Goal: Information Seeking & Learning: Learn about a topic

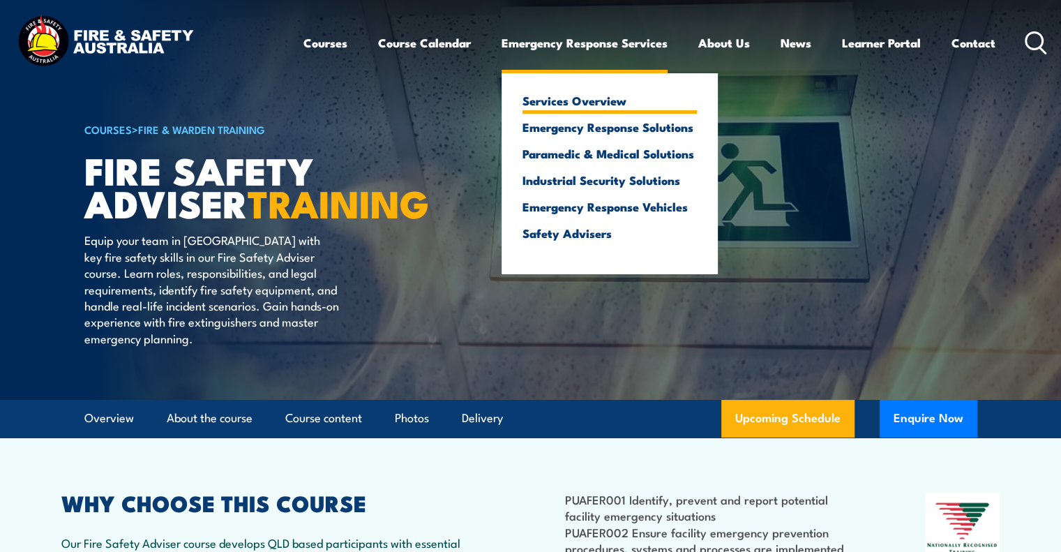
click at [551, 102] on link "Services Overview" at bounding box center [609, 100] width 174 height 13
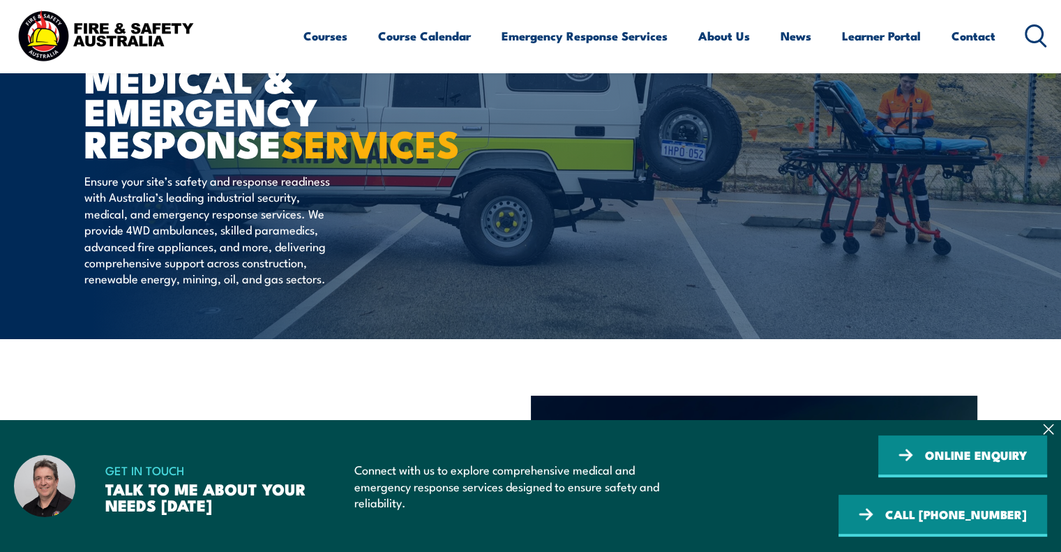
scroll to position [77, 0]
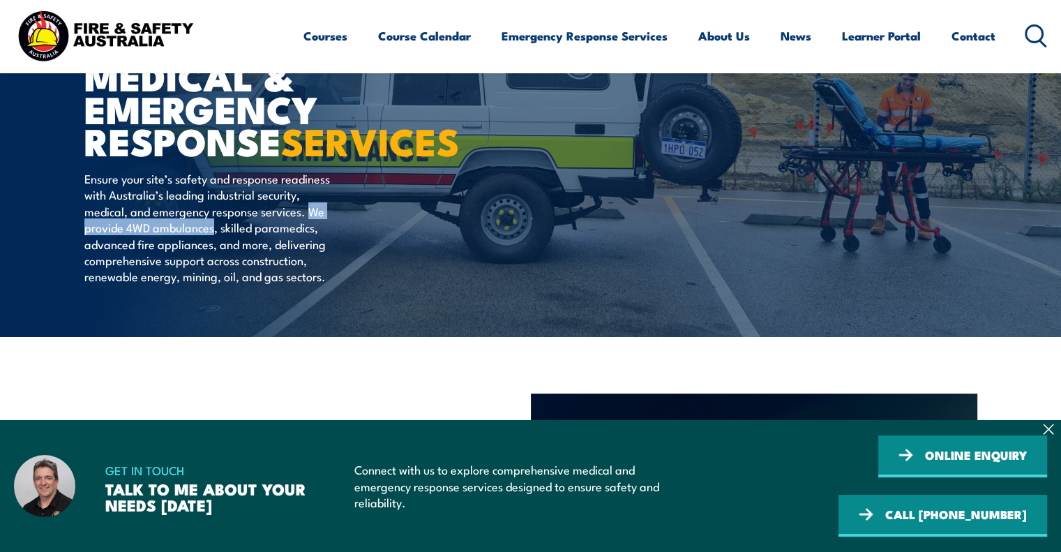
drag, startPoint x: 312, startPoint y: 239, endPoint x: 214, endPoint y: 257, distance: 99.9
click at [214, 257] on p "Ensure your site’s safety and response readiness with Australia’s leading indus…" at bounding box center [211, 227] width 255 height 114
copy p "We provide 4WD ambulances"
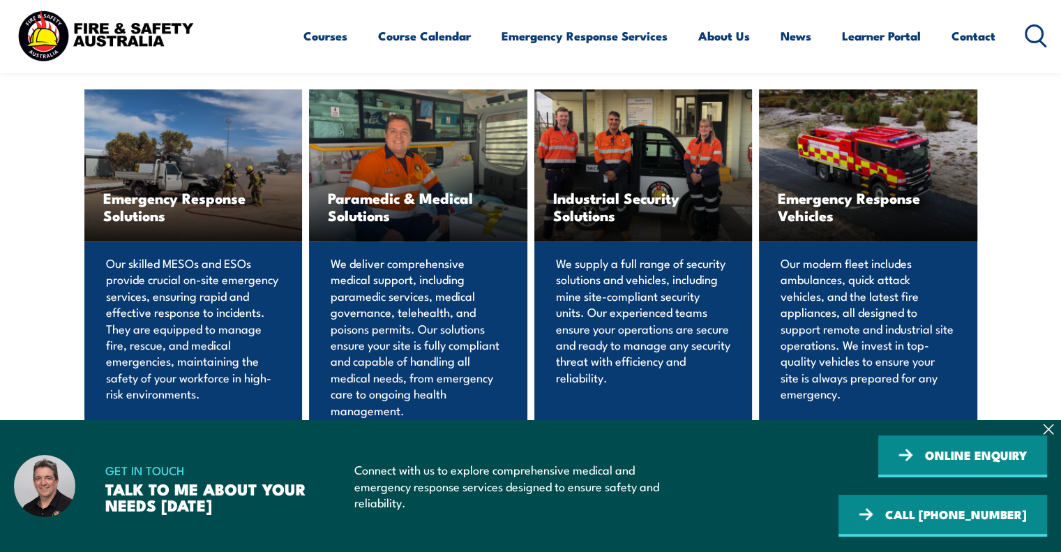
scroll to position [957, 0]
drag, startPoint x: 622, startPoint y: 186, endPoint x: 625, endPoint y: 146, distance: 39.2
click at [625, 146] on div "Industrial Security Solutions" at bounding box center [643, 165] width 218 height 152
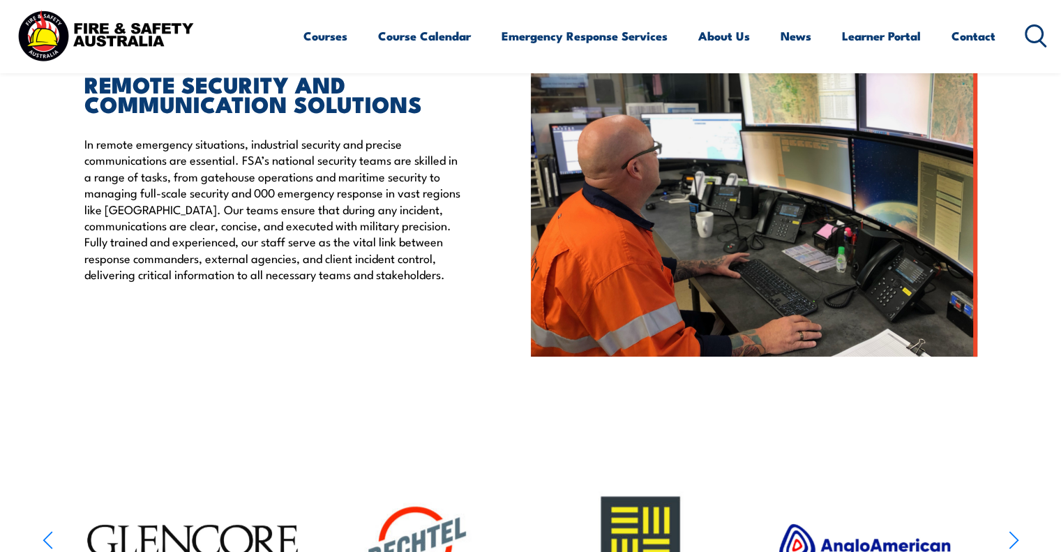
scroll to position [410, 0]
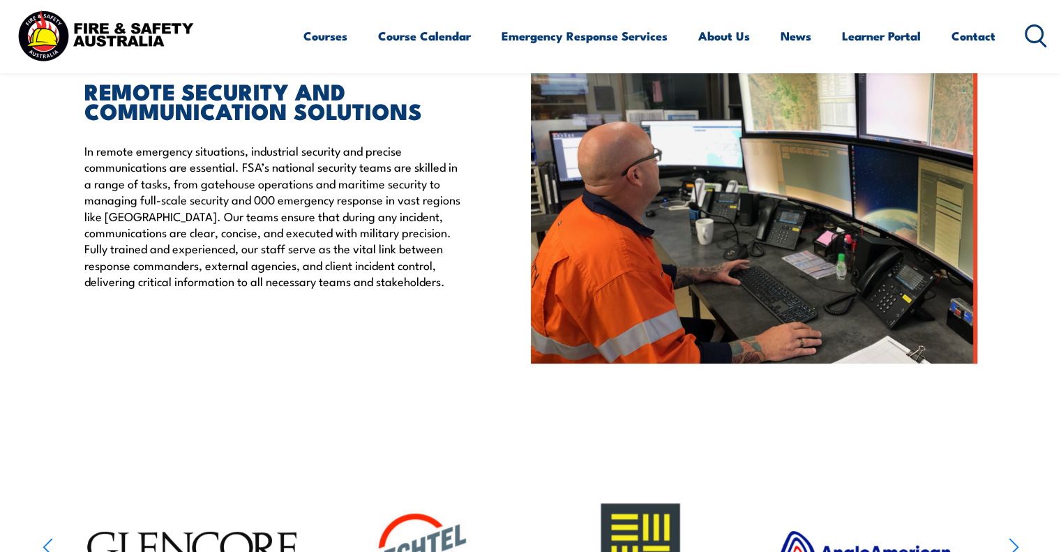
drag, startPoint x: 0, startPoint y: 0, endPoint x: 417, endPoint y: 224, distance: 473.4
click at [417, 224] on p "In remote emergency situations, industrial security and precise communications …" at bounding box center [275, 215] width 382 height 147
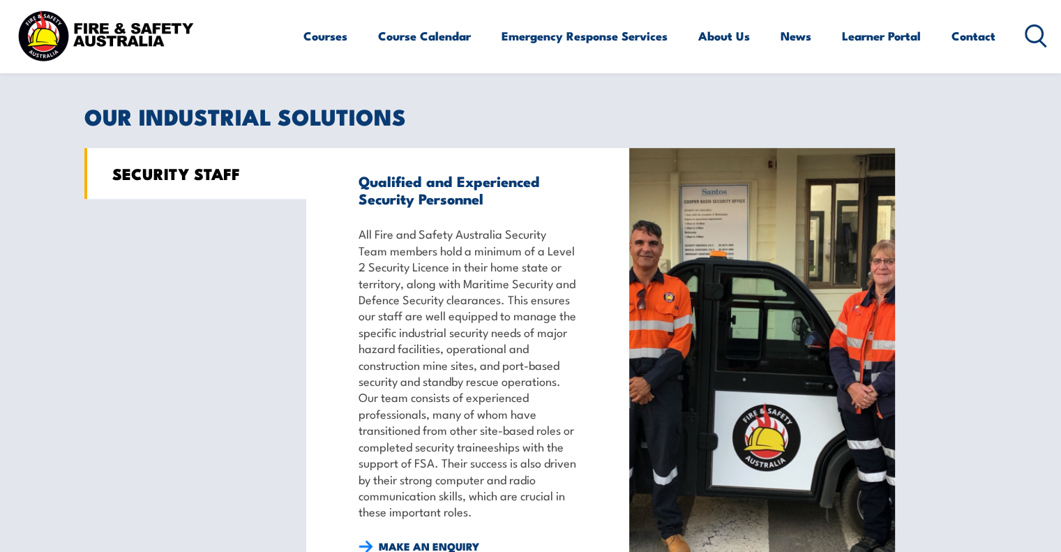
scroll to position [1060, 0]
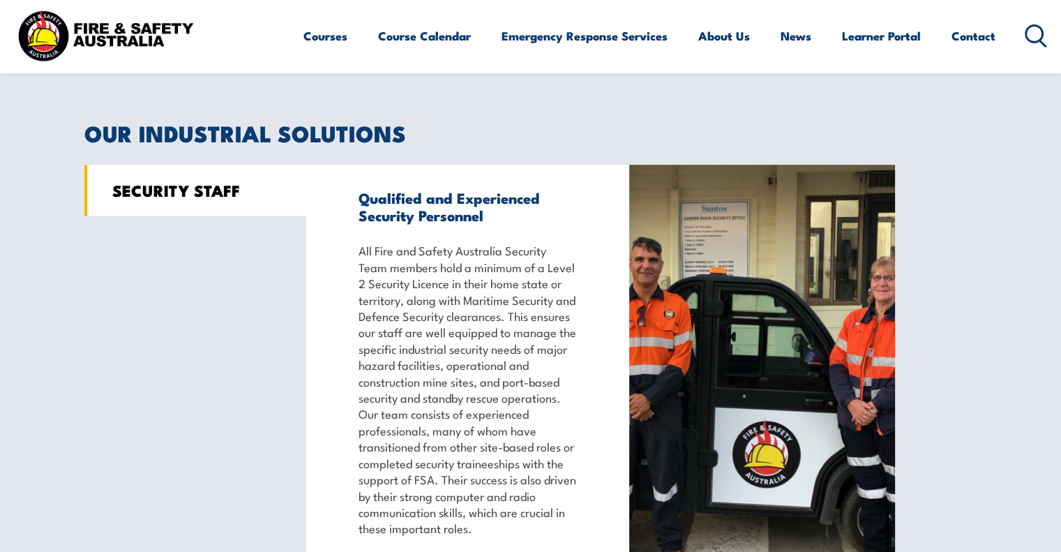
click at [169, 192] on link "SECURITY STAFF" at bounding box center [195, 190] width 222 height 51
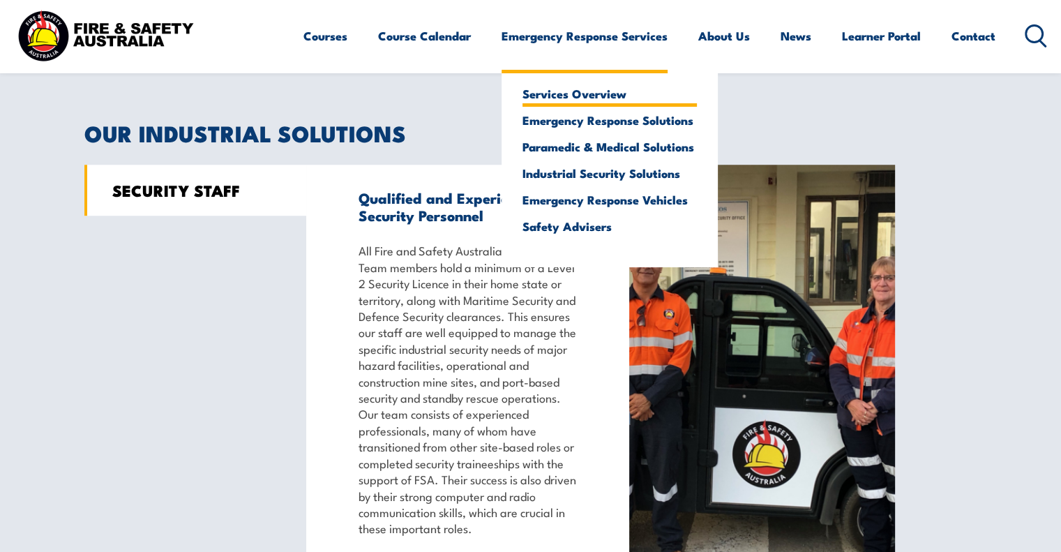
click at [560, 92] on link "Services Overview" at bounding box center [609, 93] width 174 height 13
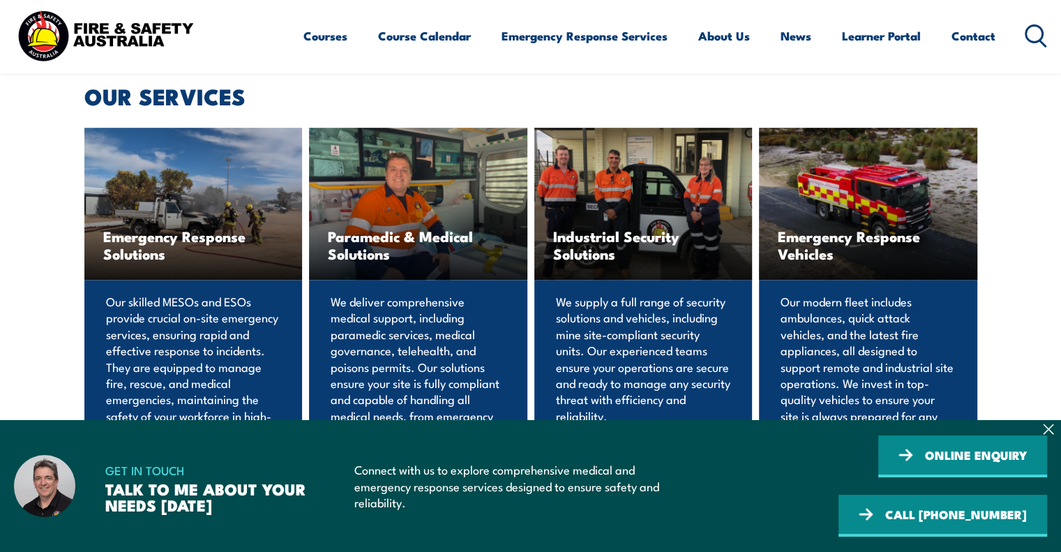
scroll to position [916, 0]
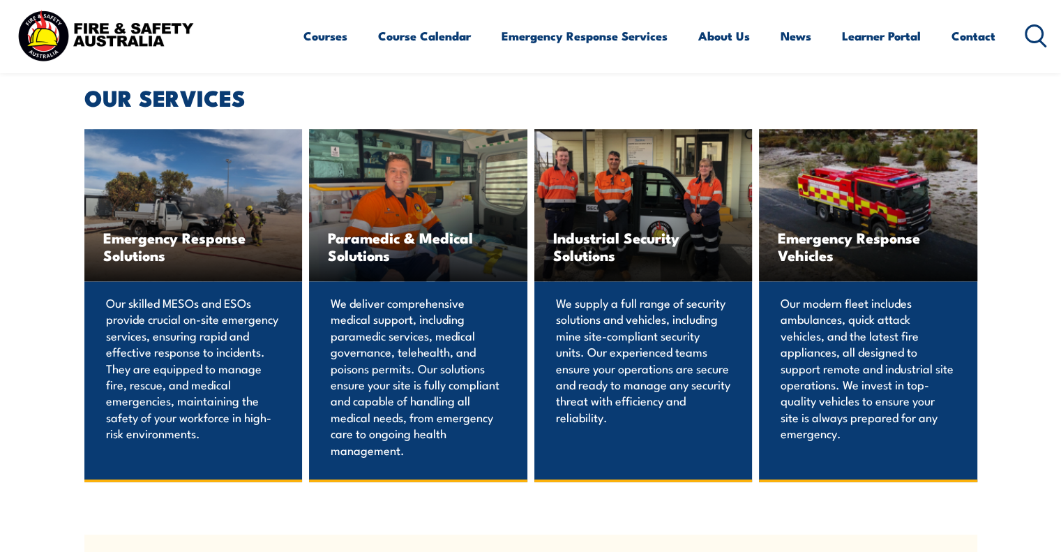
drag, startPoint x: 630, startPoint y: 272, endPoint x: 552, endPoint y: 105, distance: 184.4
drag, startPoint x: 632, startPoint y: 331, endPoint x: 547, endPoint y: 138, distance: 210.5
click at [547, 107] on h2 "OUR SERVICES" at bounding box center [530, 97] width 893 height 20
click at [600, 264] on span "Industrial Security Solutions" at bounding box center [643, 246] width 181 height 35
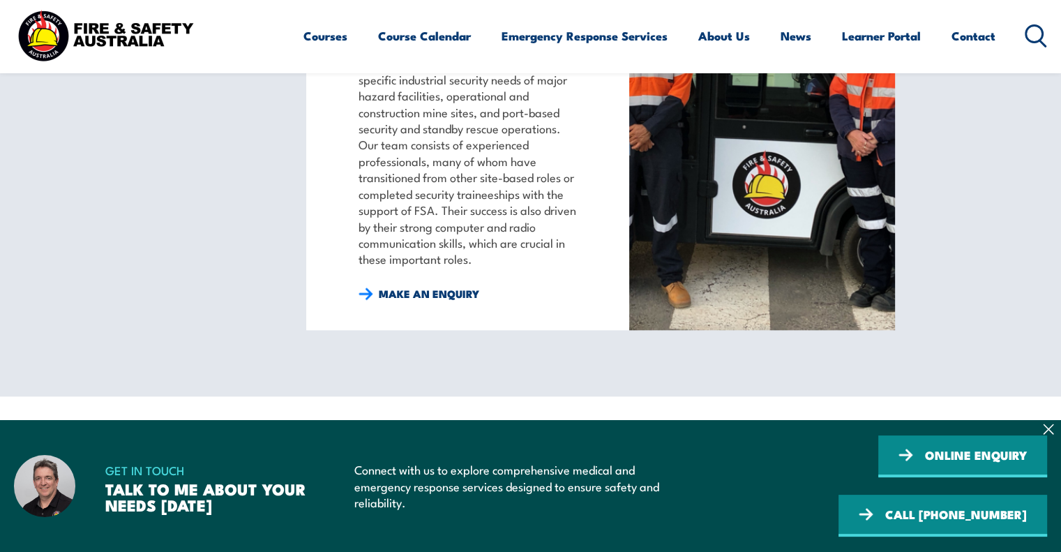
scroll to position [1336, 0]
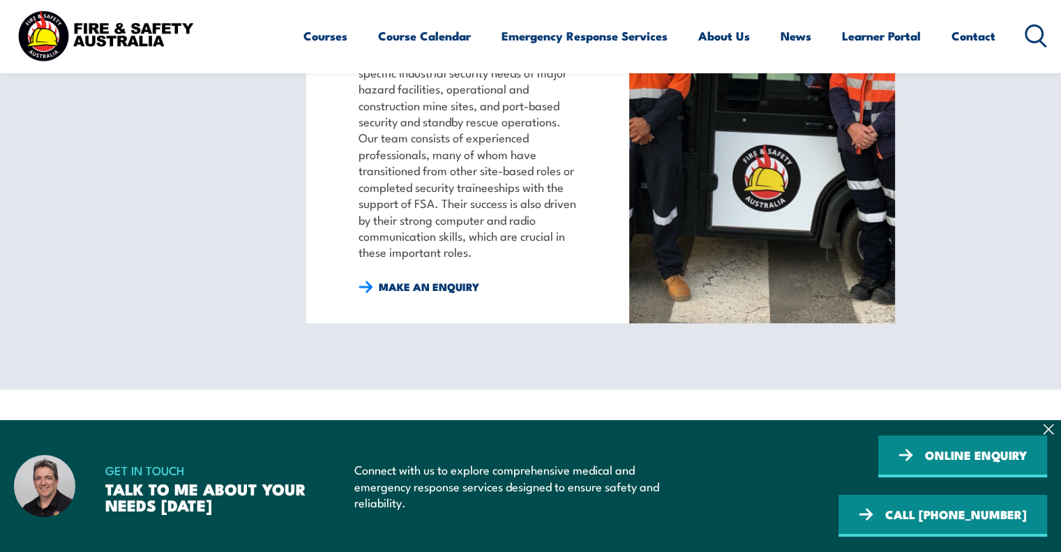
click at [727, 200] on img at bounding box center [762, 105] width 266 height 434
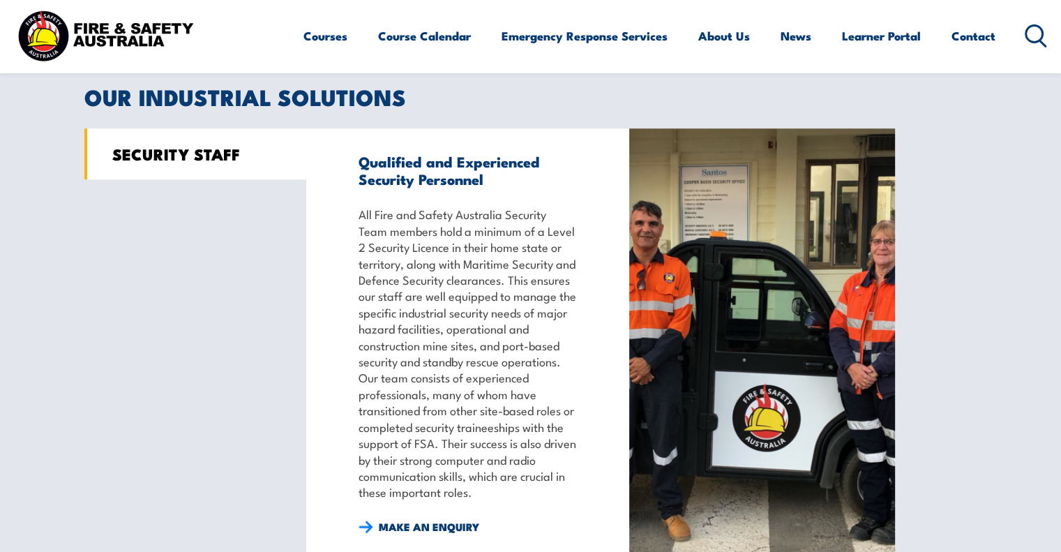
scroll to position [1058, 0]
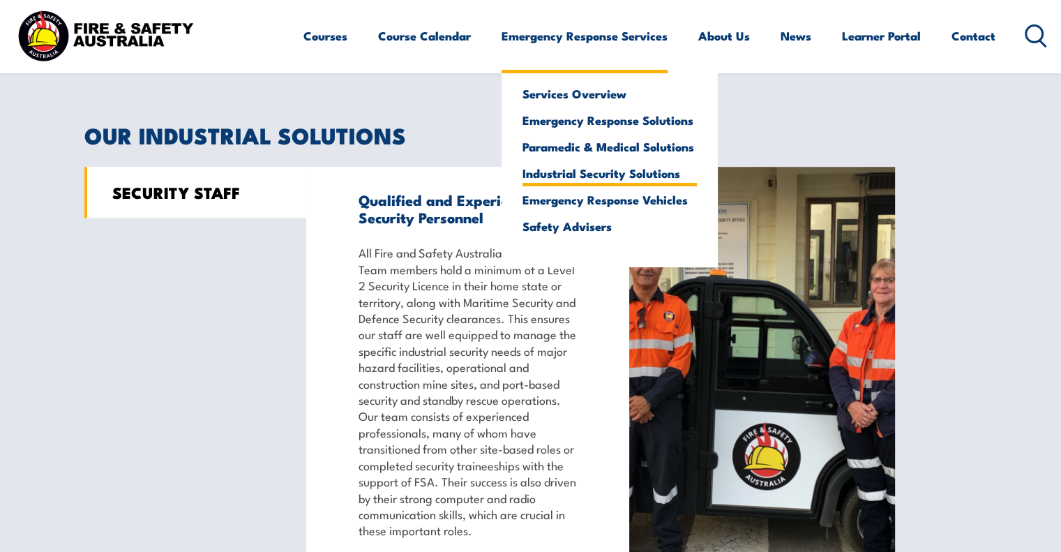
click at [605, 168] on link "Industrial Security Solutions" at bounding box center [609, 173] width 174 height 13
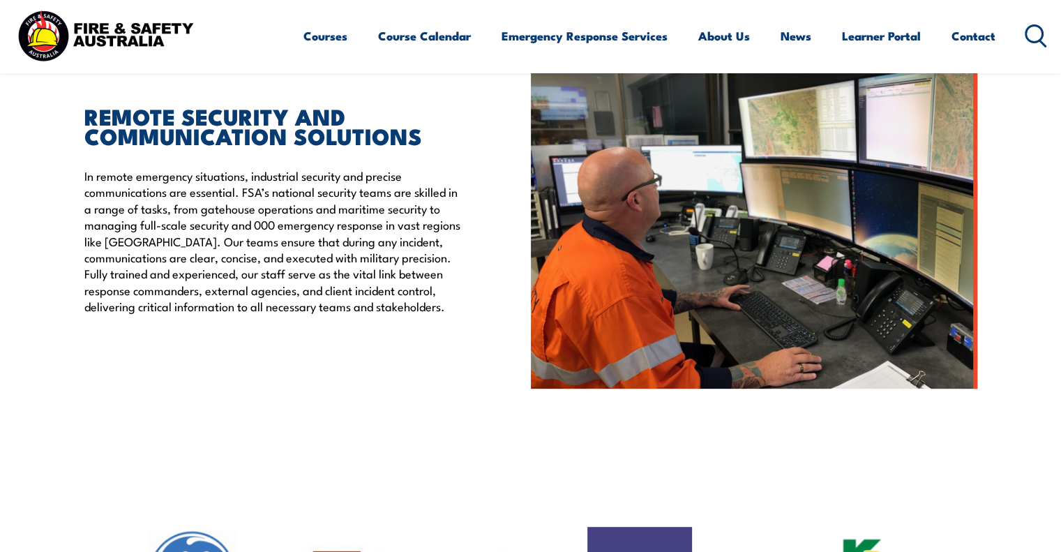
scroll to position [382, 0]
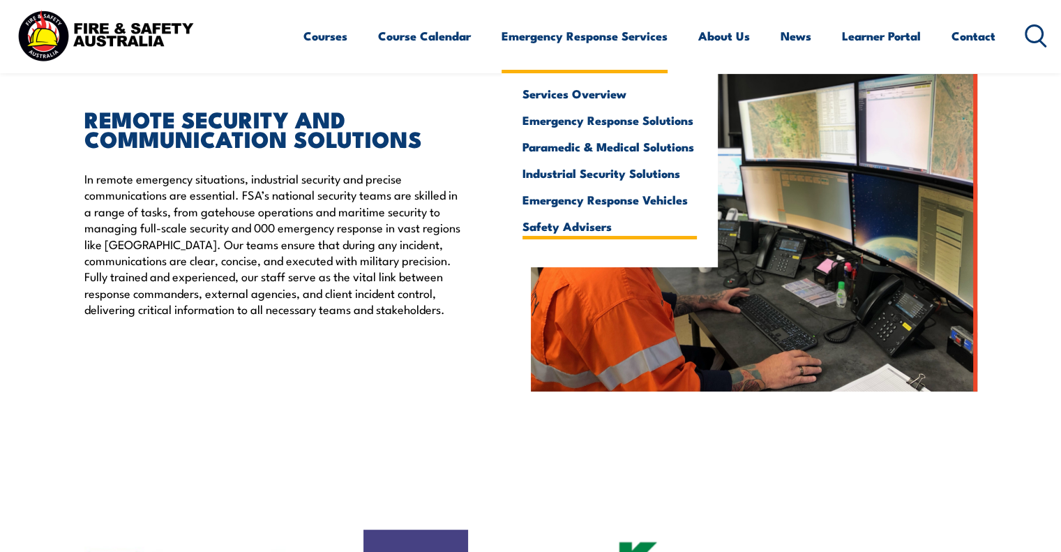
click at [564, 229] on link "Safety Advisers" at bounding box center [609, 226] width 174 height 13
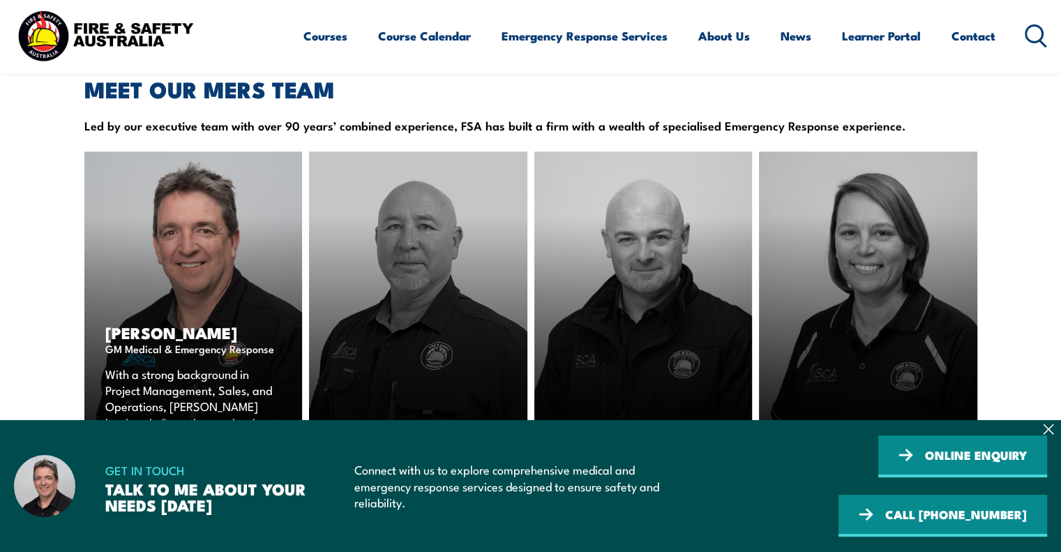
scroll to position [1674, 0]
